Goal: Book appointment/travel/reservation

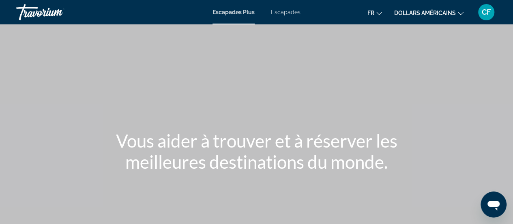
click at [274, 11] on font "Escapades" at bounding box center [286, 12] width 30 height 6
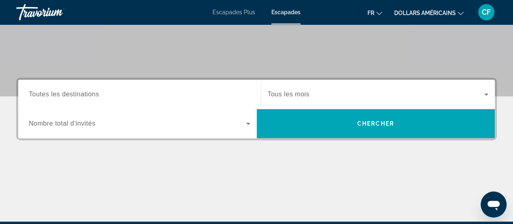
scroll to position [148, 0]
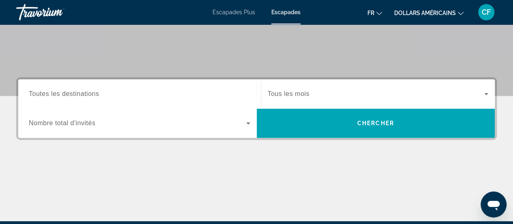
click at [92, 92] on span "Toutes les destinations" at bounding box center [64, 93] width 70 height 7
click at [92, 92] on input "Destination Toutes les destinations" at bounding box center [139, 94] width 221 height 10
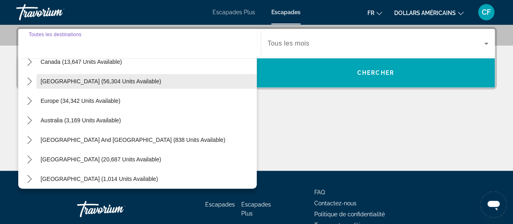
scroll to position [70, 0]
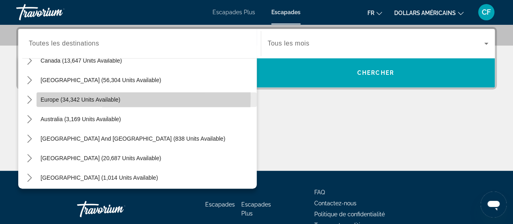
click at [73, 97] on span "Europe (34,342 units available)" at bounding box center [81, 99] width 80 height 6
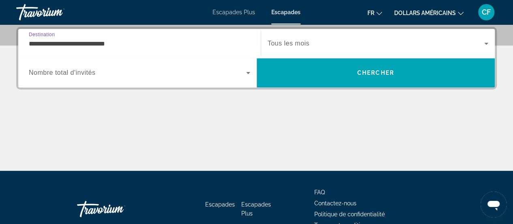
click at [122, 44] on input "**********" at bounding box center [139, 44] width 221 height 10
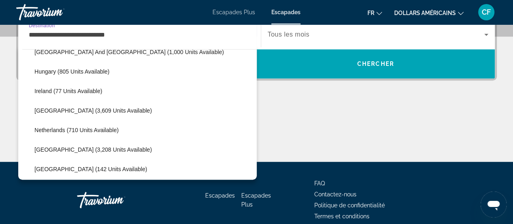
scroll to position [284, 0]
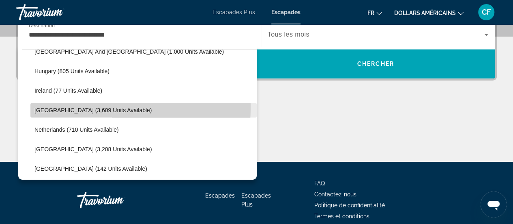
click at [78, 107] on span "[GEOGRAPHIC_DATA] (3,609 units available)" at bounding box center [92, 110] width 117 height 6
type input "**********"
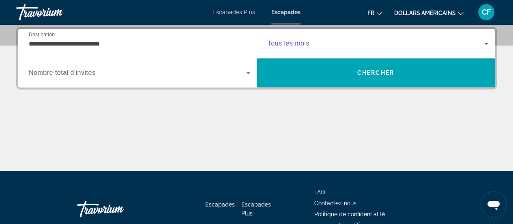
click at [312, 39] on span "Search widget" at bounding box center [376, 44] width 217 height 10
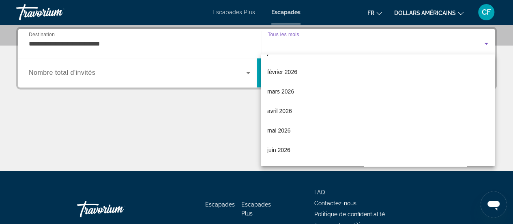
scroll to position [94, 0]
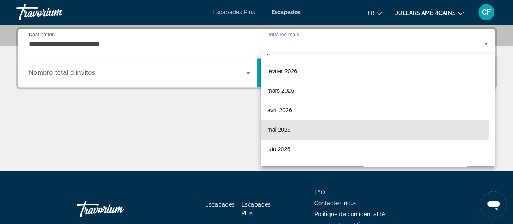
click at [294, 128] on mat-option "mai 2026" at bounding box center [378, 129] width 234 height 19
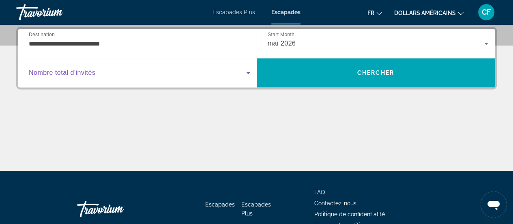
click at [247, 72] on icon "Search widget" at bounding box center [248, 73] width 4 height 2
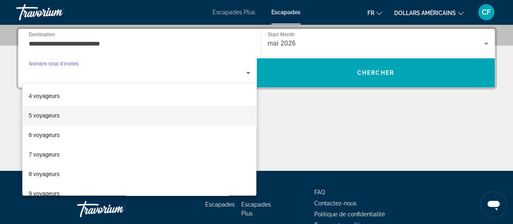
scroll to position [67, 0]
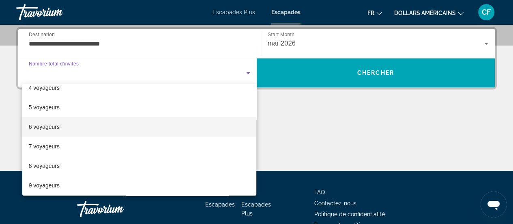
drag, startPoint x: 99, startPoint y: 124, endPoint x: 101, endPoint y: 130, distance: 6.4
click at [101, 130] on mat-option "6 voyageurs" at bounding box center [139, 126] width 234 height 19
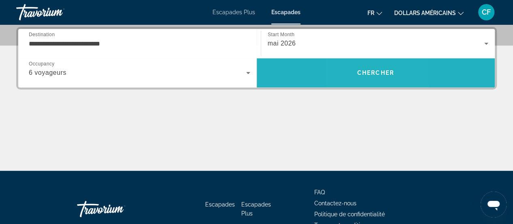
click at [359, 73] on span "Chercher" at bounding box center [375, 72] width 37 height 6
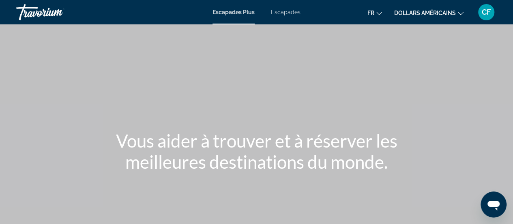
click at [286, 9] on font "Escapades" at bounding box center [286, 12] width 30 height 6
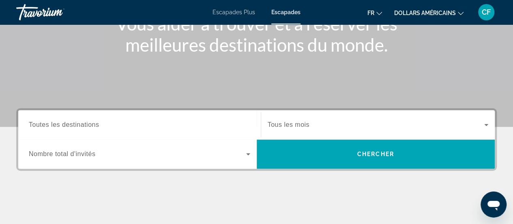
scroll to position [118, 0]
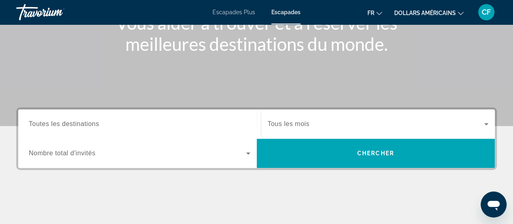
click at [239, 126] on input "Destination Toutes les destinations" at bounding box center [139, 124] width 221 height 10
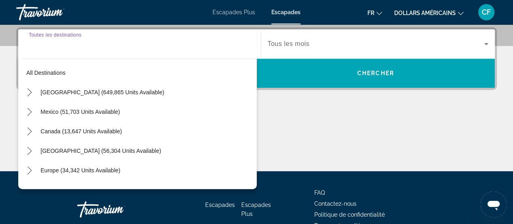
scroll to position [198, 0]
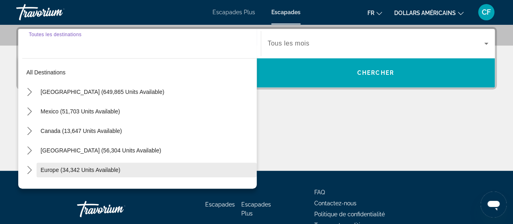
click at [79, 162] on span "Select destination: Europe (34,342 units available)" at bounding box center [147, 169] width 220 height 19
type input "**********"
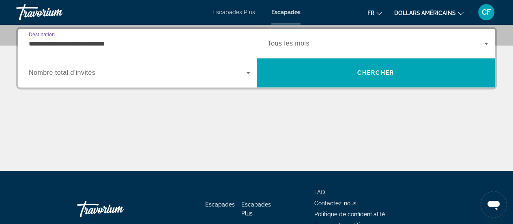
click at [89, 69] on span "Nombre total d'invités" at bounding box center [62, 72] width 67 height 7
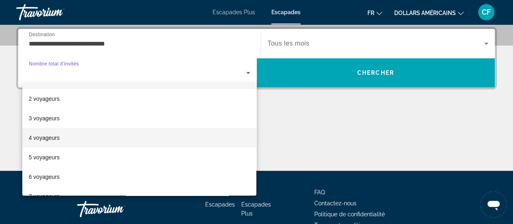
scroll to position [17, 0]
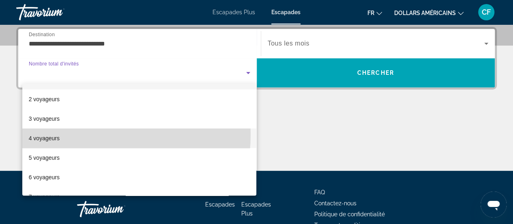
click at [62, 133] on mat-option "4 voyageurs" at bounding box center [139, 137] width 234 height 19
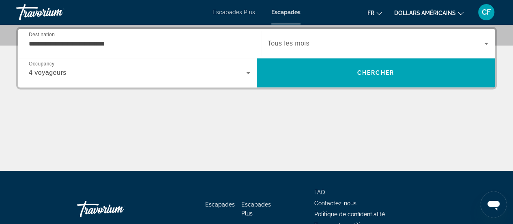
click at [292, 37] on div "Search widget" at bounding box center [378, 43] width 221 height 23
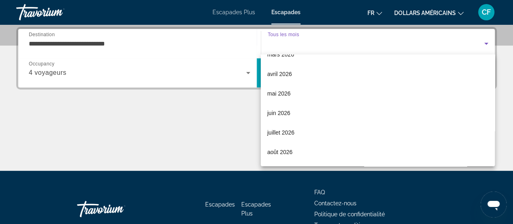
scroll to position [126, 0]
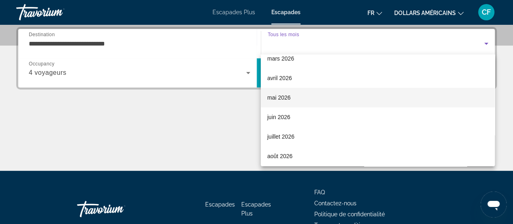
click at [287, 95] on font "mai 2026" at bounding box center [279, 97] width 24 height 6
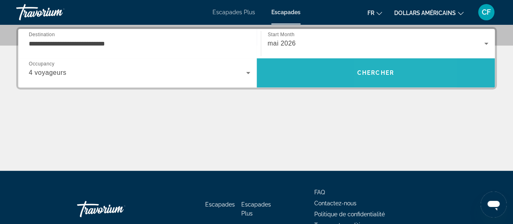
click at [373, 69] on span "Chercher" at bounding box center [375, 72] width 37 height 6
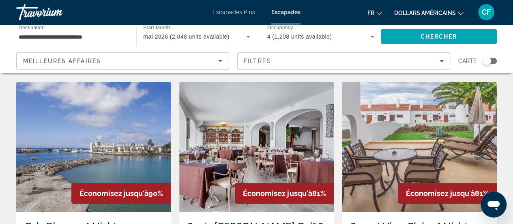
scroll to position [20, 0]
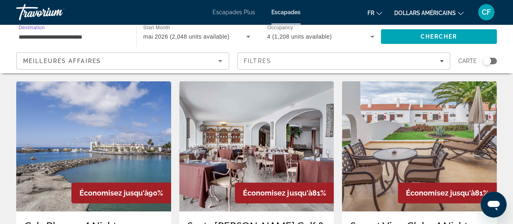
click at [90, 37] on input "**********" at bounding box center [72, 37] width 107 height 10
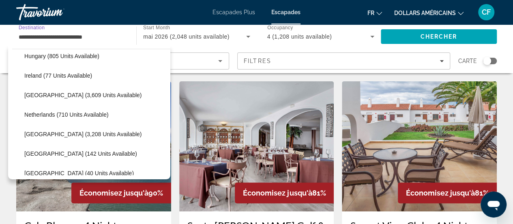
scroll to position [301, 0]
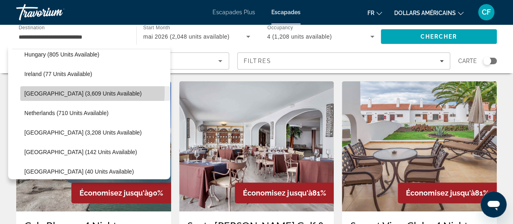
click at [71, 91] on span "[GEOGRAPHIC_DATA] (3,609 units available)" at bounding box center [82, 93] width 117 height 6
type input "**********"
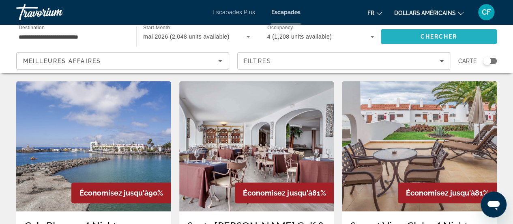
click at [450, 35] on span "Chercher" at bounding box center [438, 36] width 37 height 6
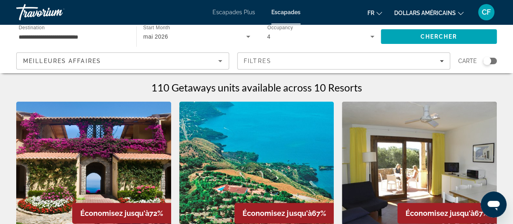
click at [247, 34] on icon "Search widget" at bounding box center [248, 37] width 10 height 10
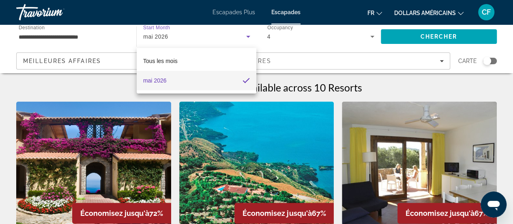
click at [302, 34] on div at bounding box center [256, 112] width 513 height 224
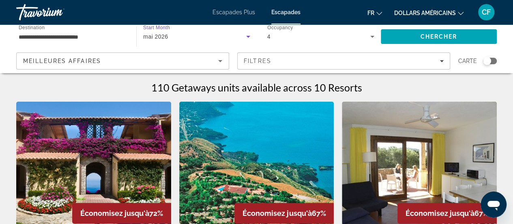
click at [243, 36] on div "mai 2026" at bounding box center [194, 37] width 103 height 10
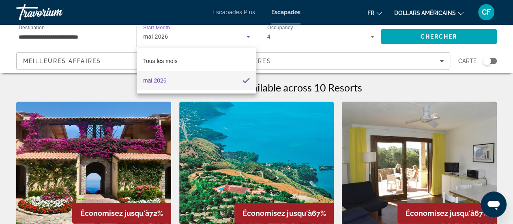
click at [372, 37] on div at bounding box center [256, 112] width 513 height 224
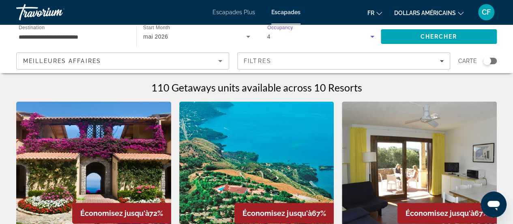
click at [372, 37] on icon "Search widget" at bounding box center [372, 37] width 4 height 2
click at [372, 33] on icon "Search widget" at bounding box center [373, 37] width 10 height 10
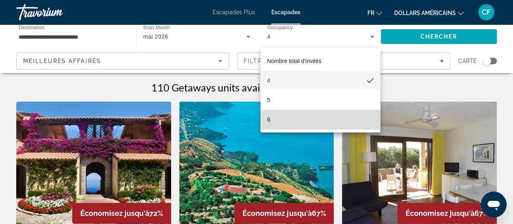
click at [278, 121] on mat-option "6" at bounding box center [320, 119] width 120 height 19
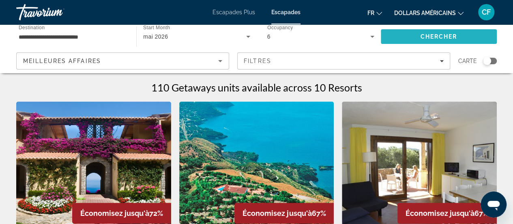
click at [442, 36] on span "Chercher" at bounding box center [438, 36] width 37 height 6
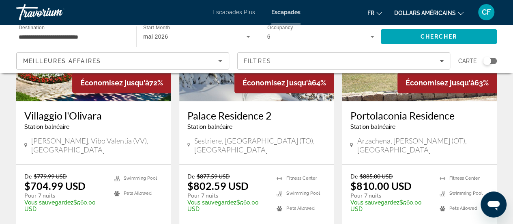
scroll to position [131, 0]
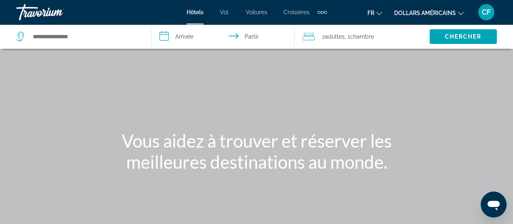
click at [199, 10] on font "Hôtels" at bounding box center [195, 12] width 17 height 6
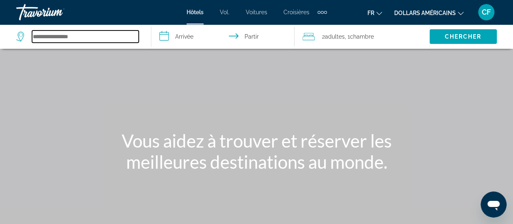
click at [55, 38] on input "Rechercher une destination hôtelière" at bounding box center [85, 36] width 107 height 12
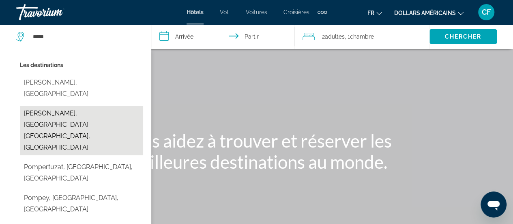
click at [41, 107] on button "Pompei, Mount Vesuvius - Pompei, Italy" at bounding box center [81, 129] width 123 height 49
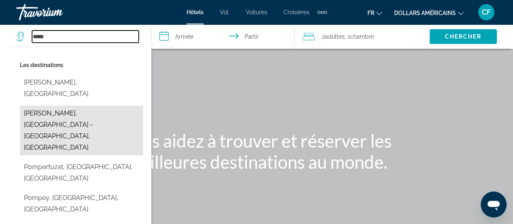
type input "**********"
